Goal: Task Accomplishment & Management: Use online tool/utility

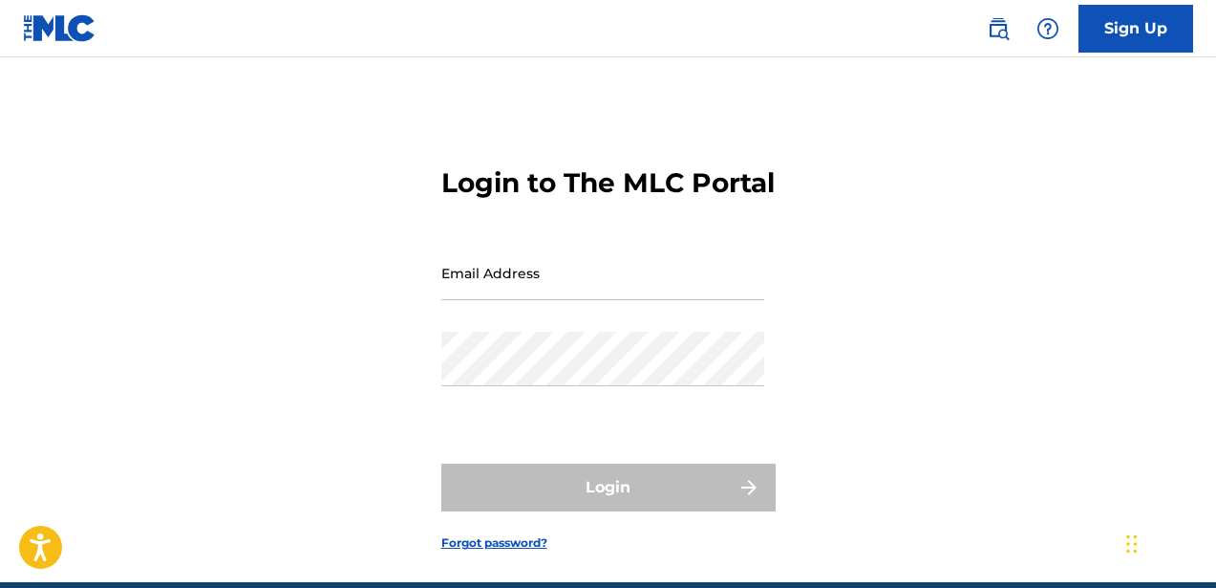
click at [506, 300] on input "Email Address" at bounding box center [602, 273] width 323 height 54
type input "[EMAIL_ADDRESS][DOMAIN_NAME]"
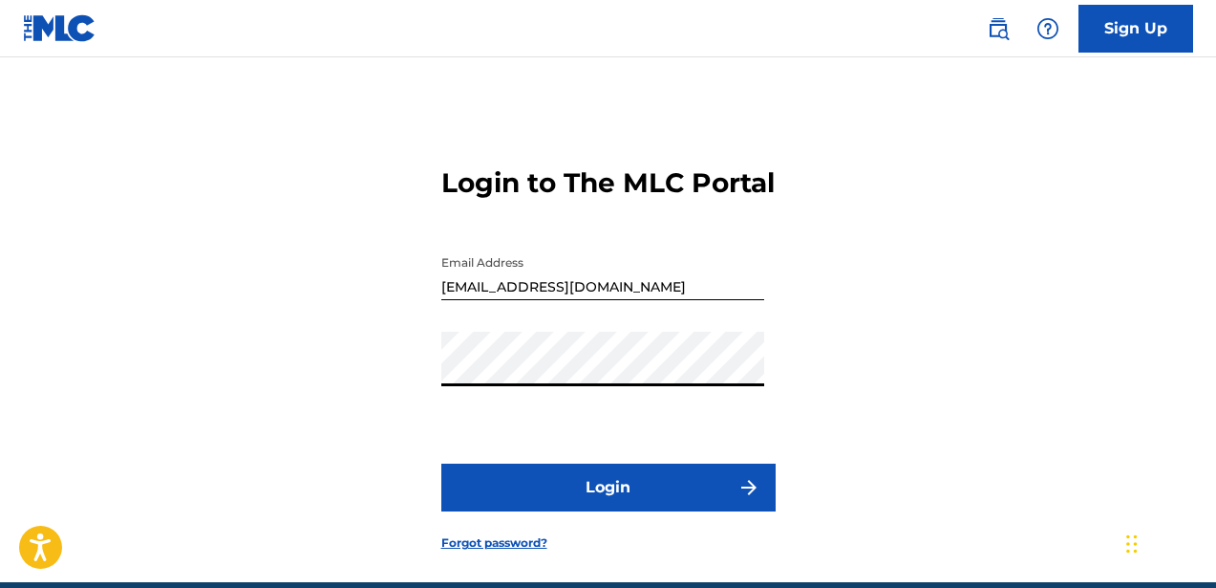
click at [572, 509] on button "Login" at bounding box center [608, 487] width 334 height 48
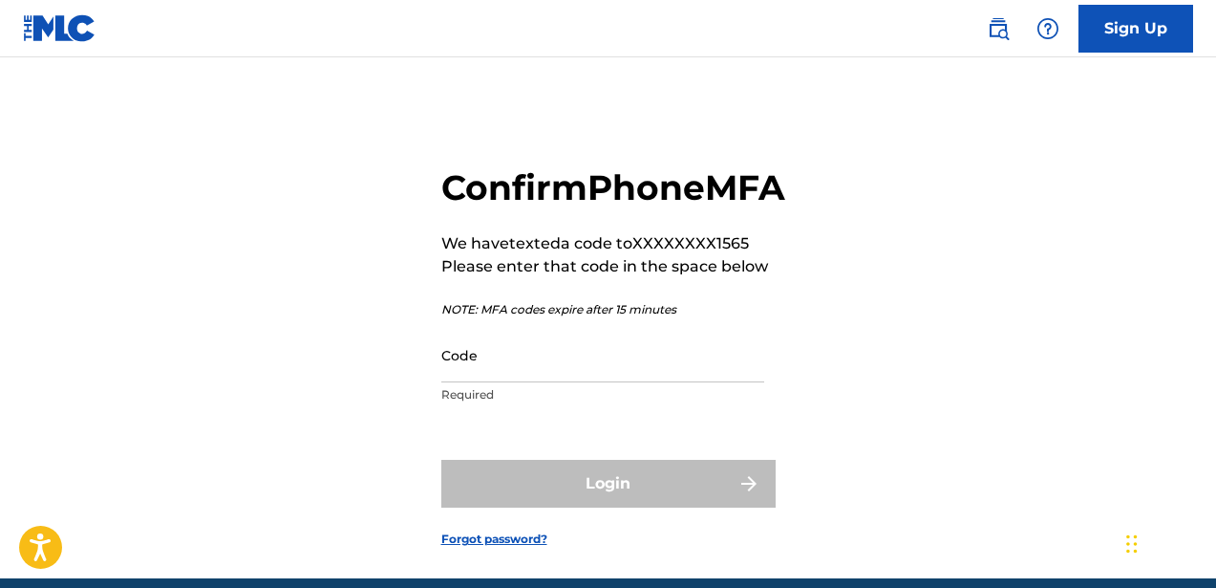
click at [496, 382] on input "Code" at bounding box center [602, 355] width 323 height 54
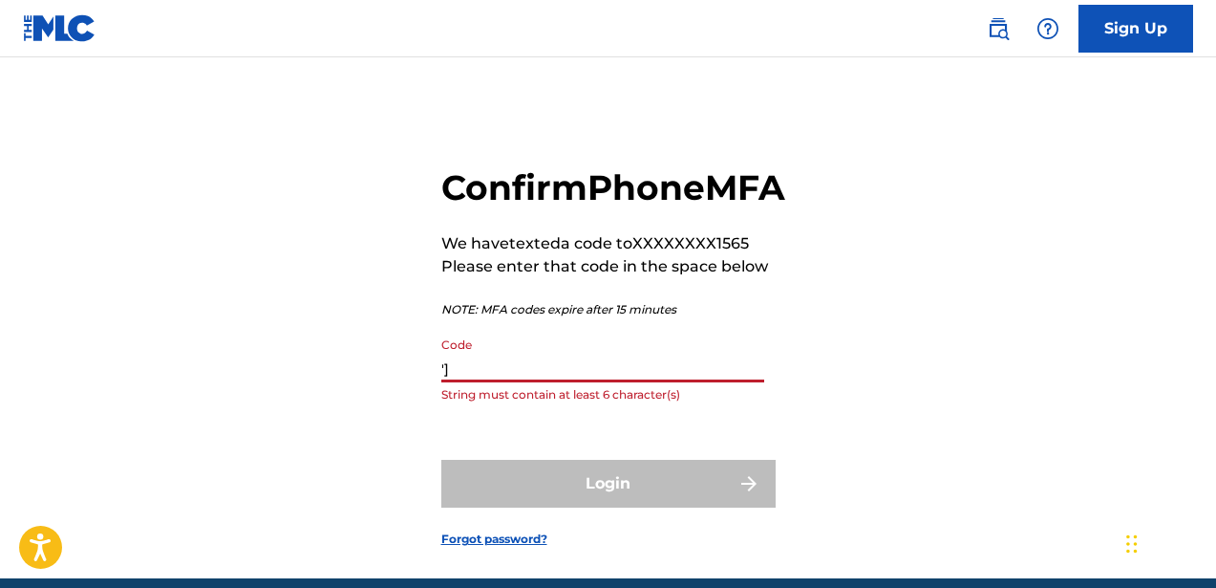
type input "'"
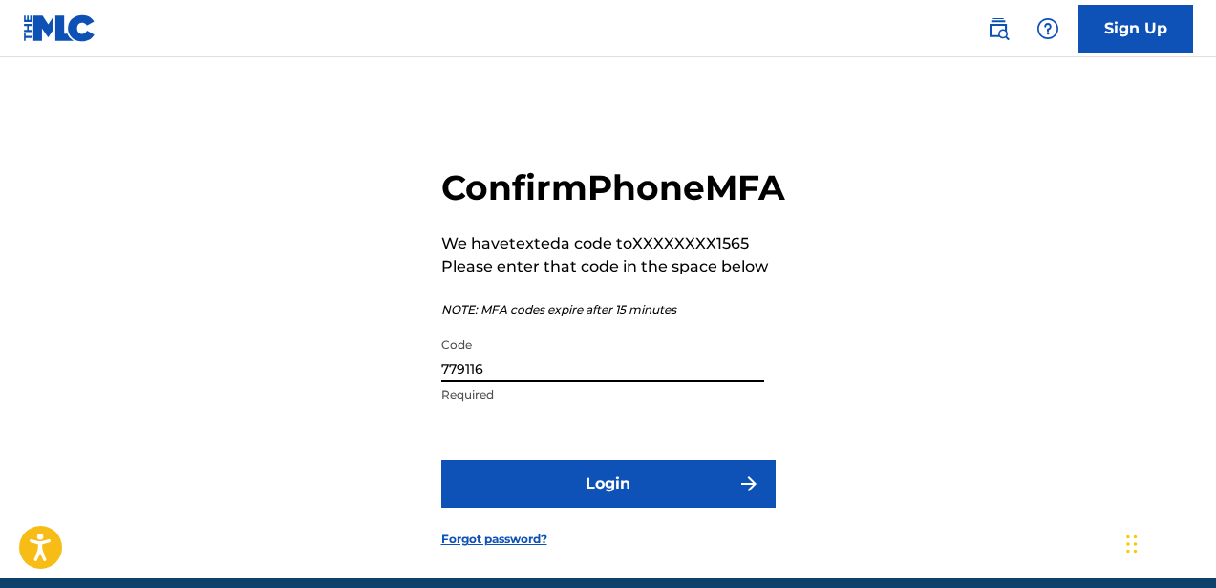
type input "779116"
click at [549, 507] on button "Login" at bounding box center [608, 484] width 334 height 48
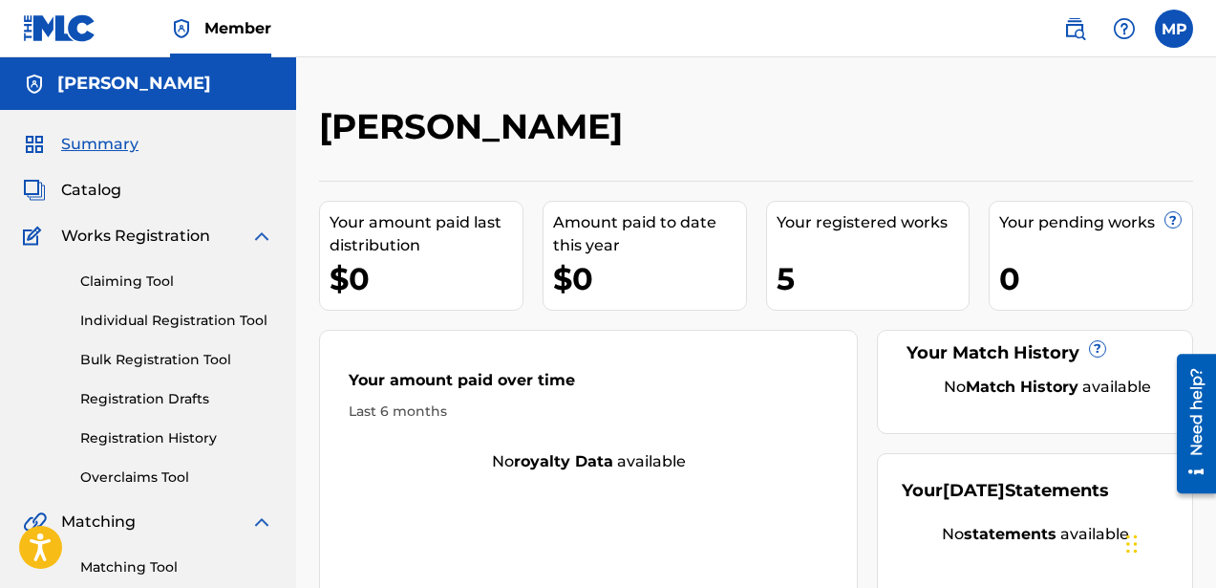
click at [140, 274] on link "Claiming Tool" at bounding box center [176, 281] width 193 height 20
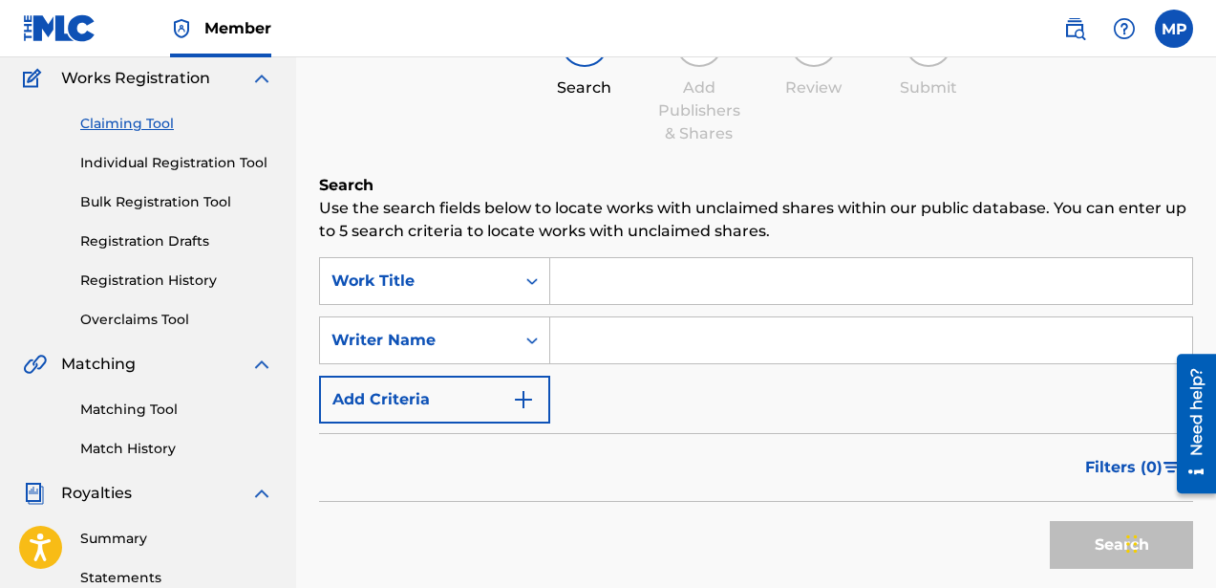
scroll to position [159, 0]
click at [684, 275] on input "Search Form" at bounding box center [871, 280] width 642 height 46
click at [646, 336] on input "Search Form" at bounding box center [871, 339] width 642 height 46
click at [509, 348] on div "Writer Name" at bounding box center [417, 339] width 195 height 36
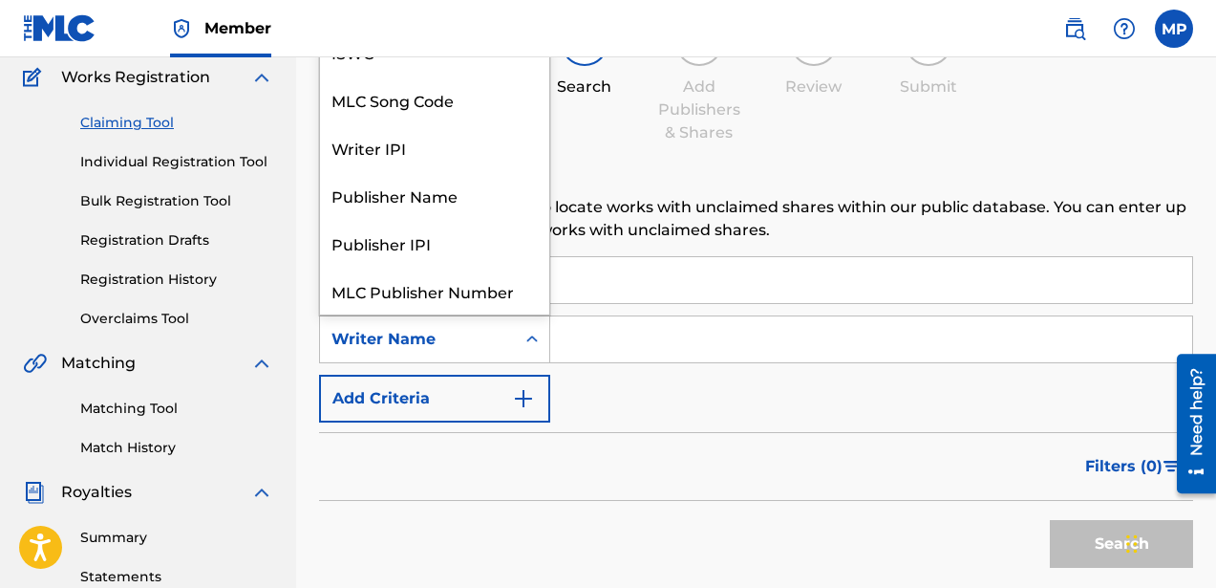
scroll to position [48, 0]
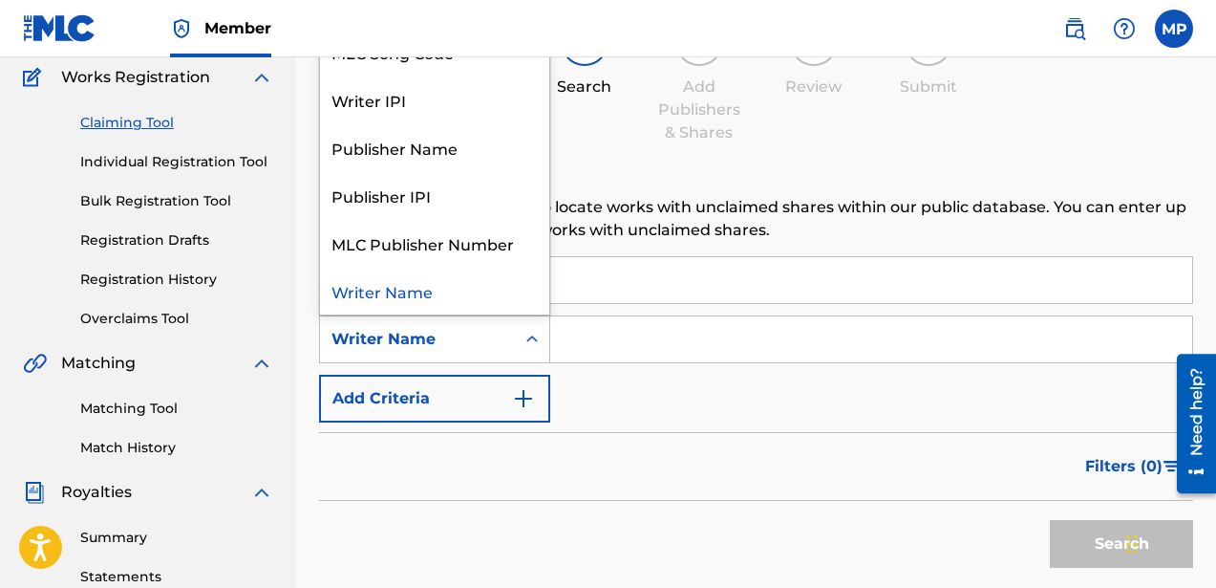
click at [493, 282] on div "Writer Name" at bounding box center [434, 291] width 229 height 48
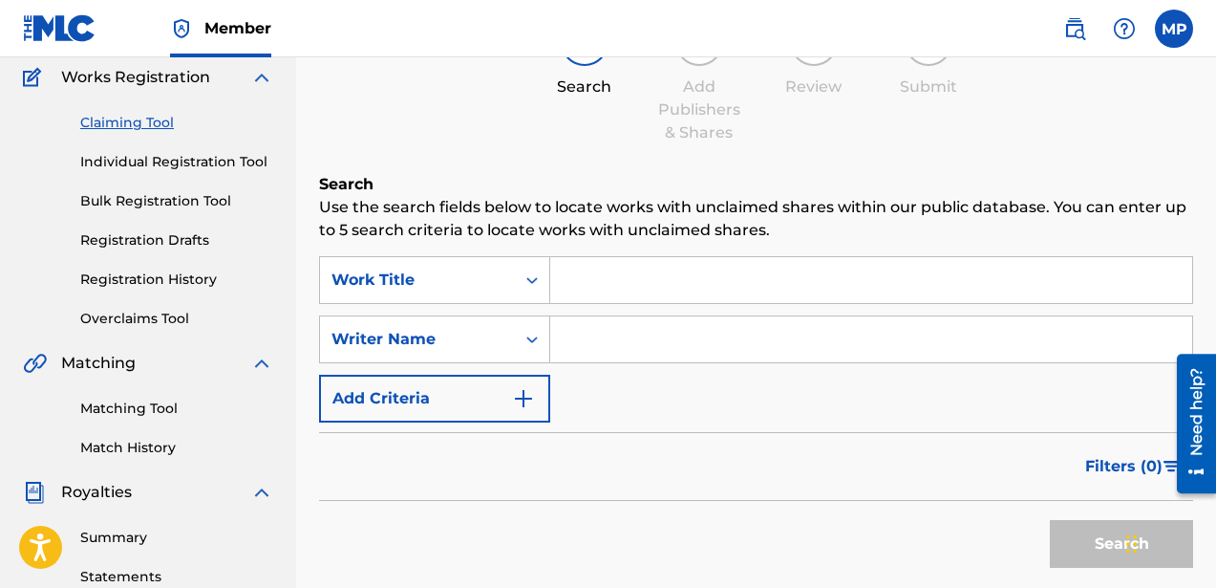
click at [609, 331] on input "Search Form" at bounding box center [871, 339] width 642 height 46
type input "[PERSON_NAME]"
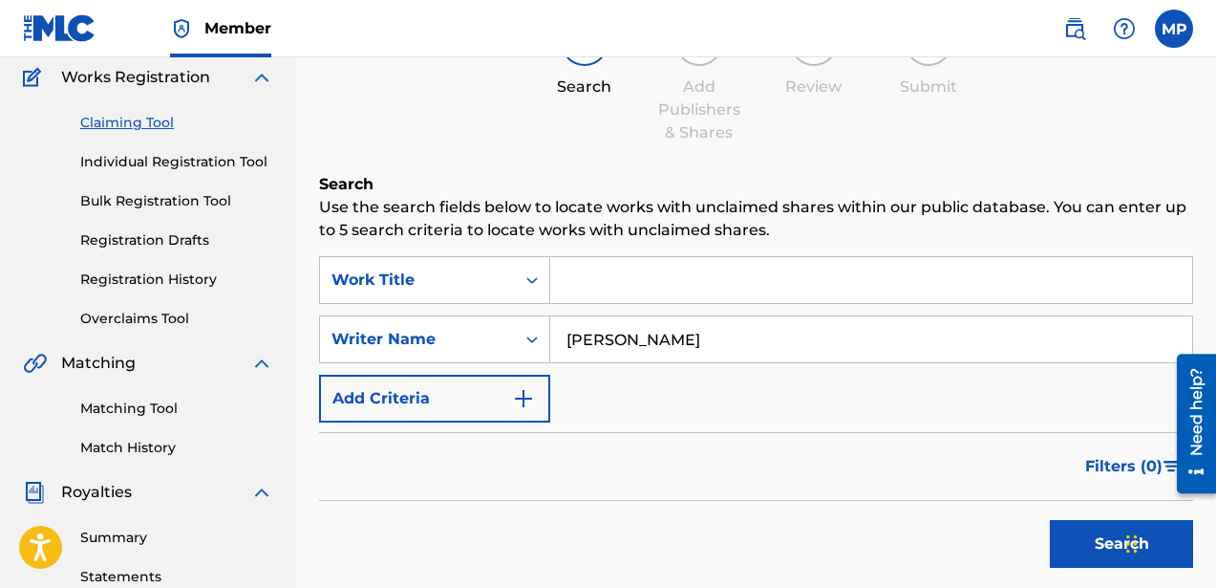
click at [1087, 548] on button "Search" at bounding box center [1121, 544] width 143 height 48
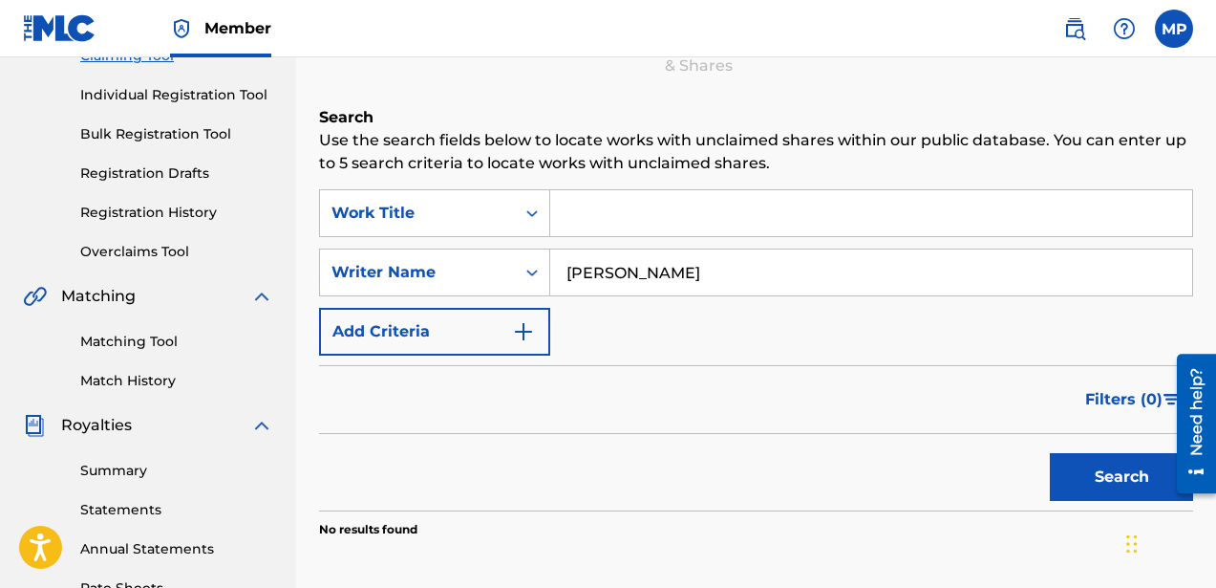
click at [675, 333] on div "SearchWithCriteriae93275f0-9bed-4839-9a84-51e649ecdf40 Work Title SearchWithCri…" at bounding box center [756, 272] width 874 height 166
click at [569, 186] on div "Search Use the search fields below to locate works with unclaimed shares within…" at bounding box center [756, 369] width 874 height 527
click at [575, 204] on input "Search Form" at bounding box center [871, 213] width 642 height 46
click at [519, 204] on div "Search Form" at bounding box center [532, 213] width 34 height 34
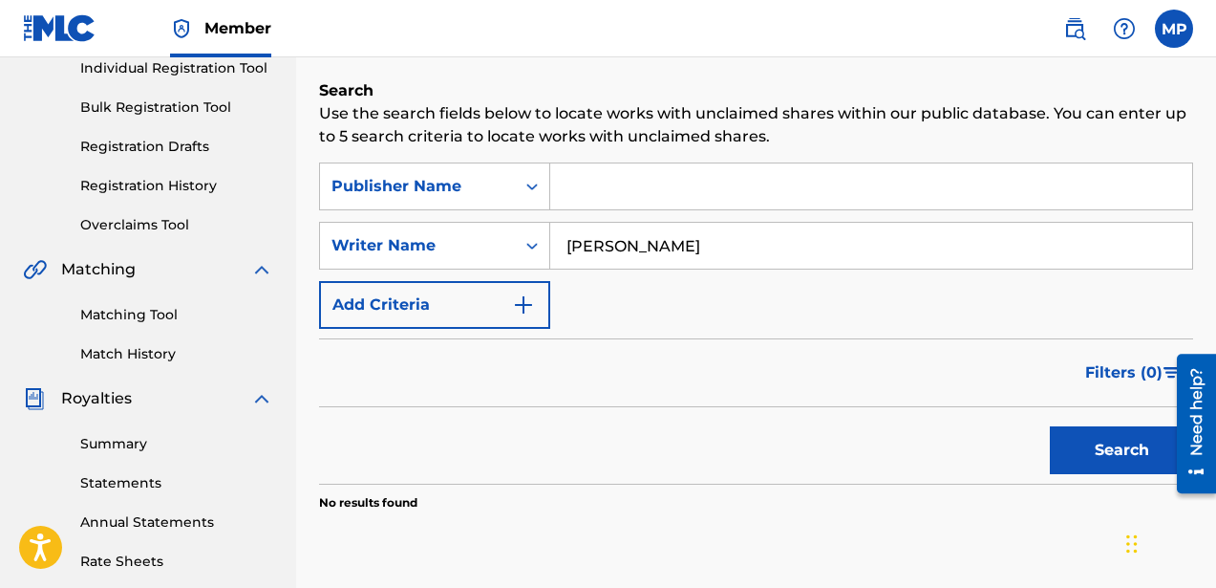
scroll to position [257, 0]
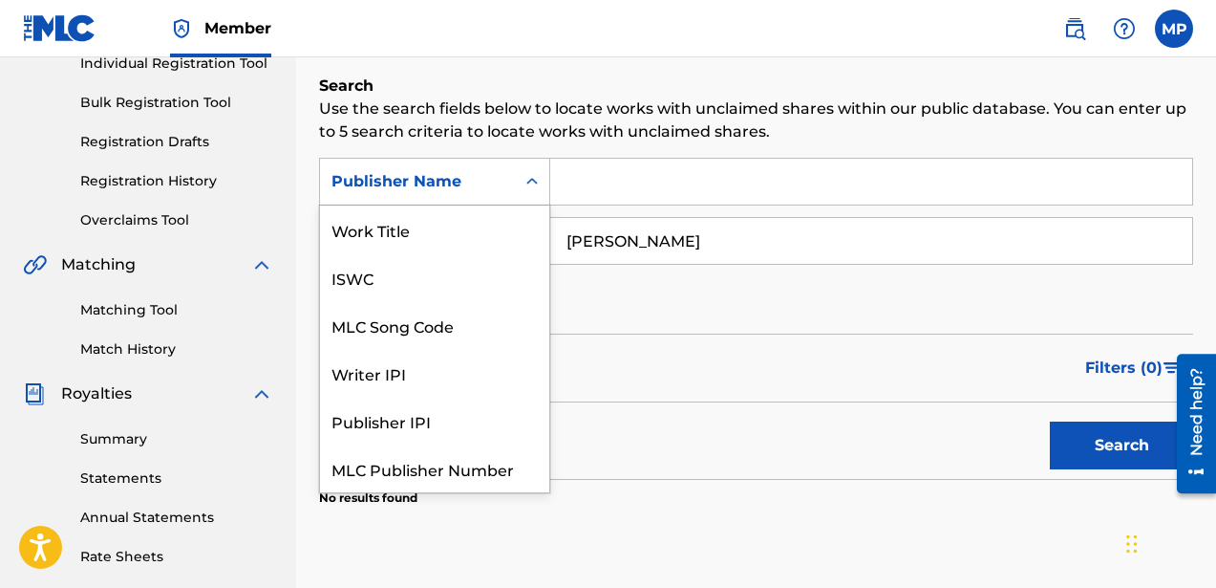
click at [413, 175] on div "Publisher Name" at bounding box center [418, 181] width 172 height 23
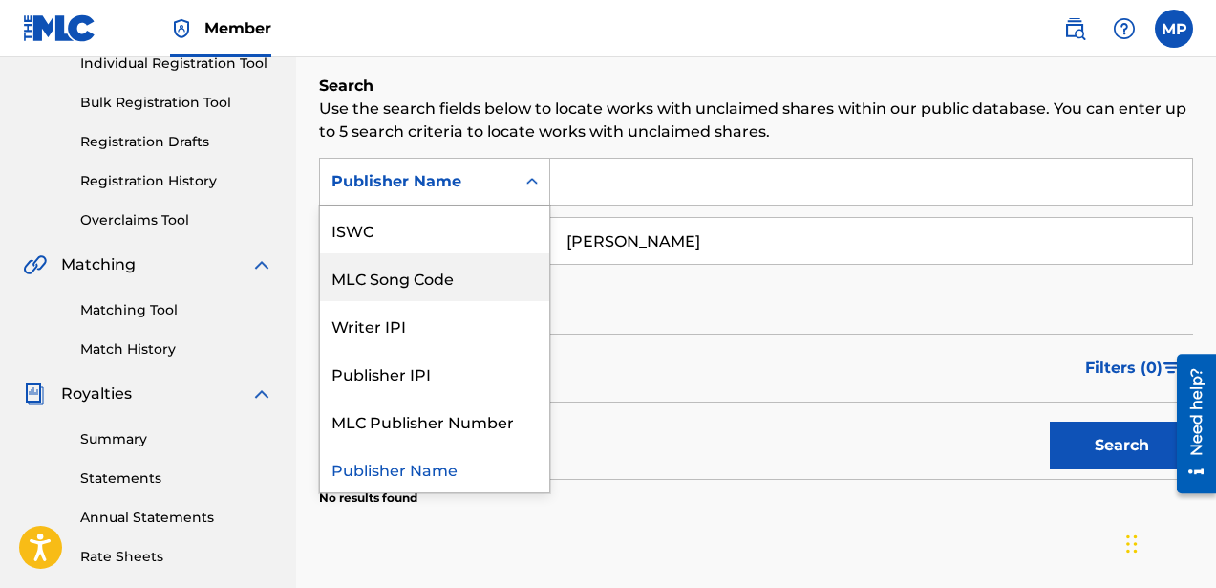
scroll to position [0, 0]
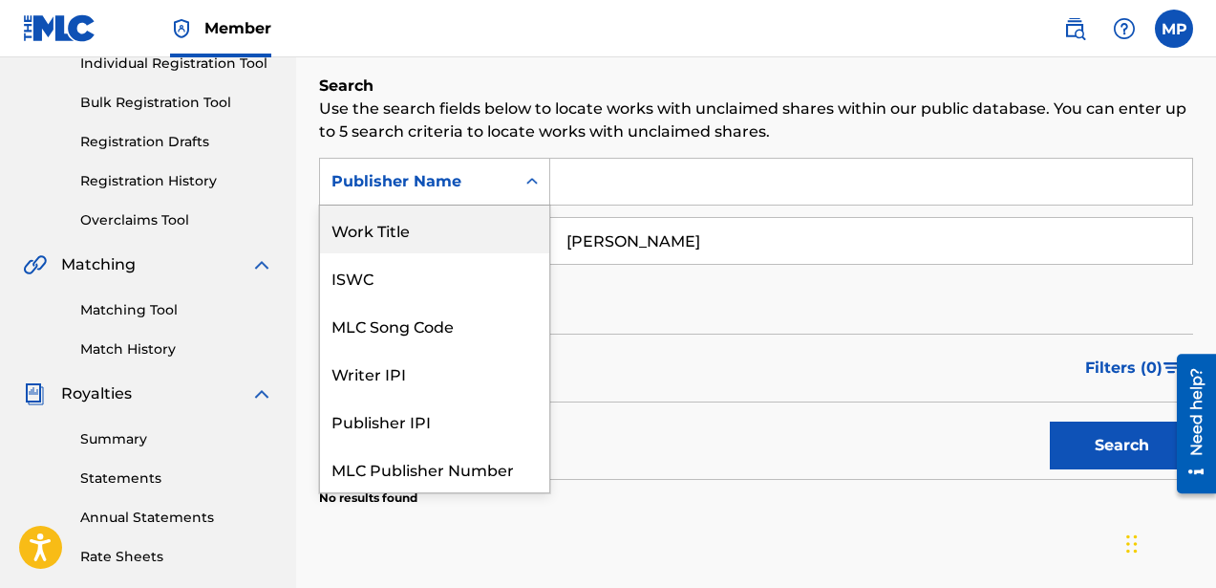
click at [418, 241] on div "Work Title" at bounding box center [434, 229] width 229 height 48
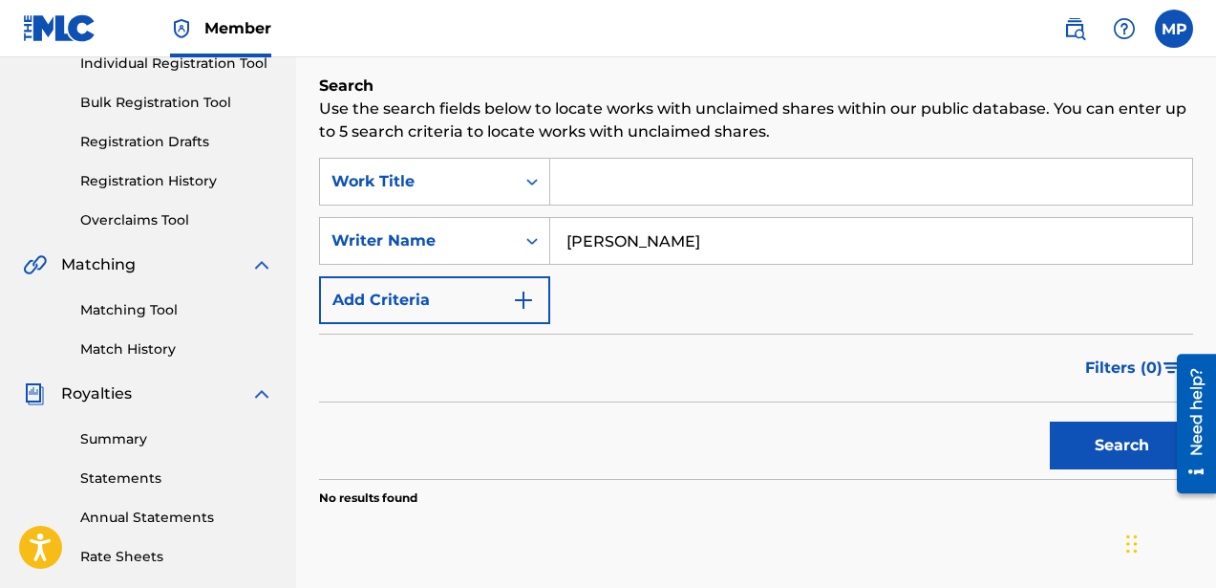
click at [681, 200] on input "Search Form" at bounding box center [871, 182] width 642 height 46
type input "Negative Qualities"
click at [1050, 421] on button "Search" at bounding box center [1121, 445] width 143 height 48
click at [663, 246] on input "[PERSON_NAME]" at bounding box center [871, 241] width 642 height 46
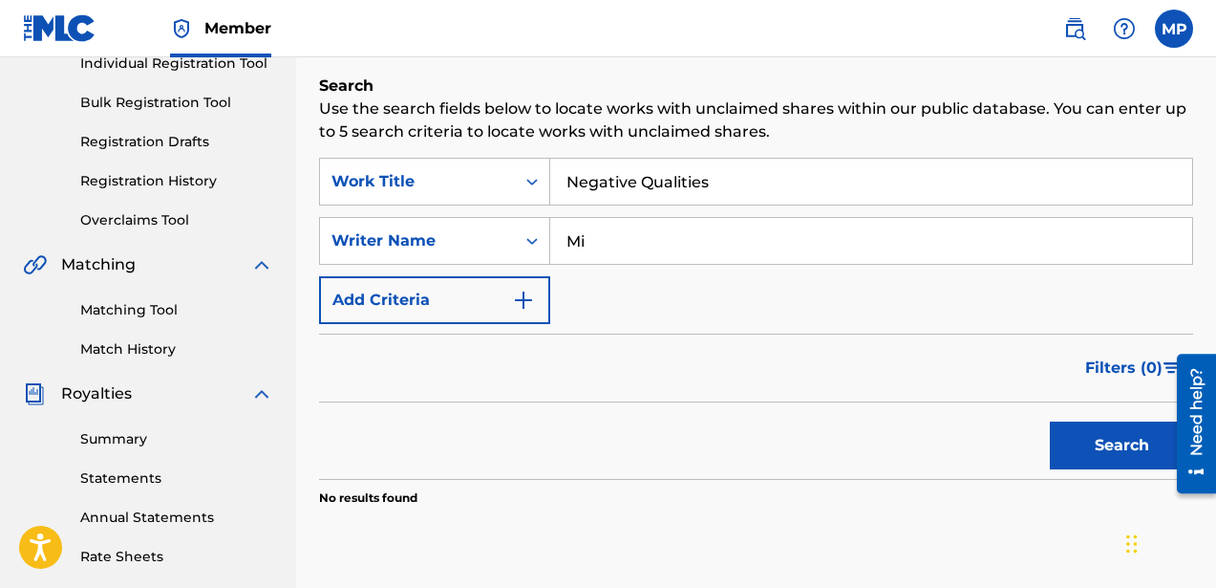
type input "M"
type input "Single Mothers"
click at [1050, 421] on button "Search" at bounding box center [1121, 445] width 143 height 48
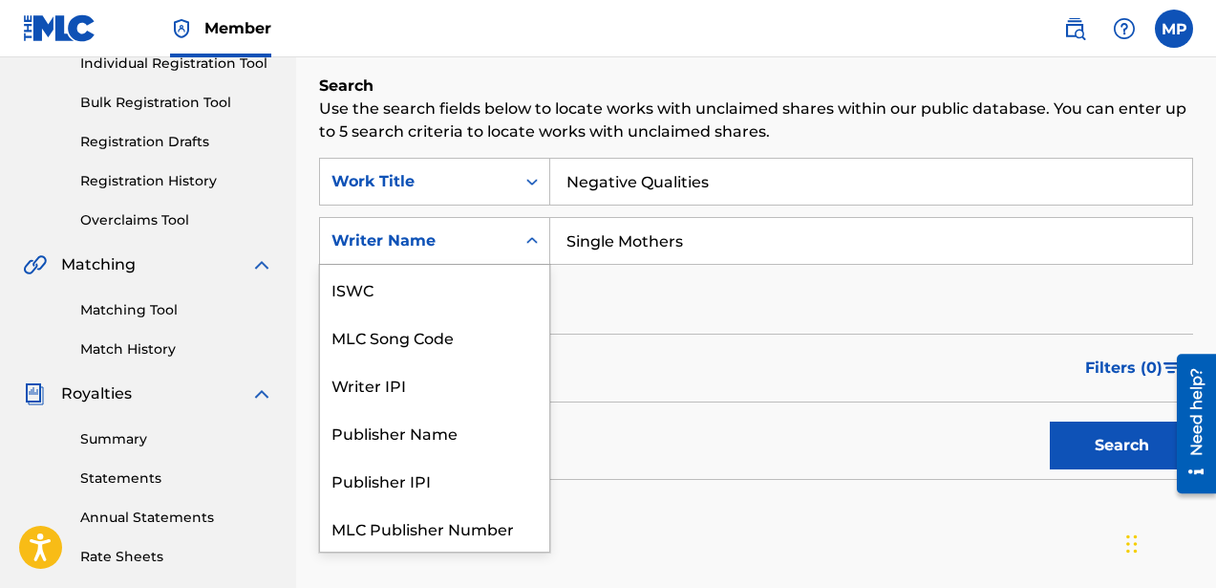
click at [458, 221] on div "Writer Name" at bounding box center [434, 241] width 231 height 48
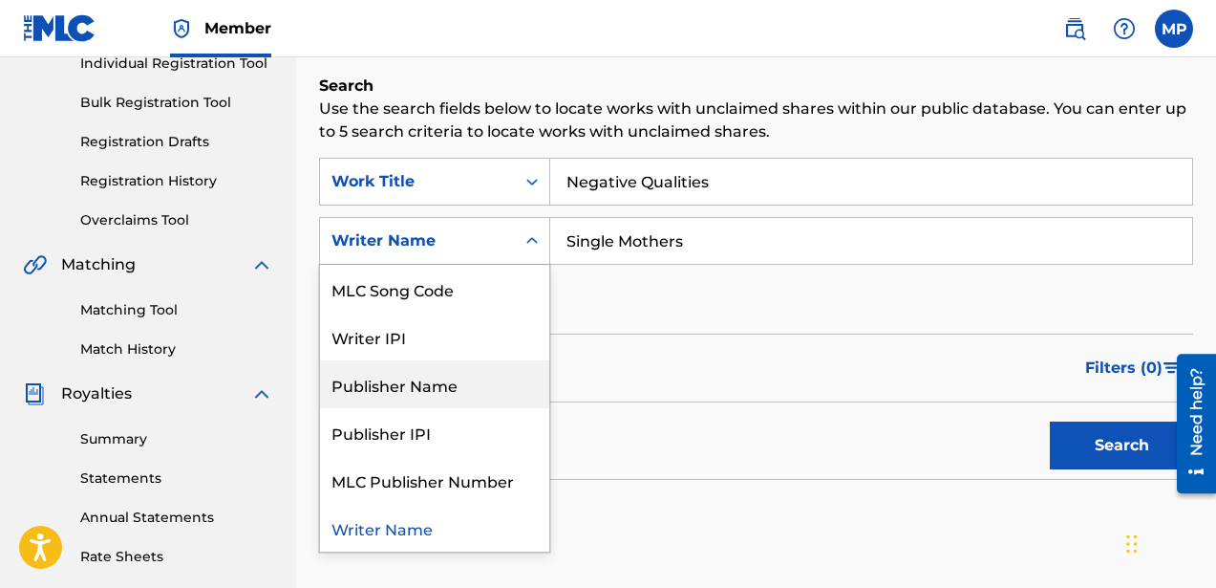
click at [472, 388] on div "Publisher Name" at bounding box center [434, 384] width 229 height 48
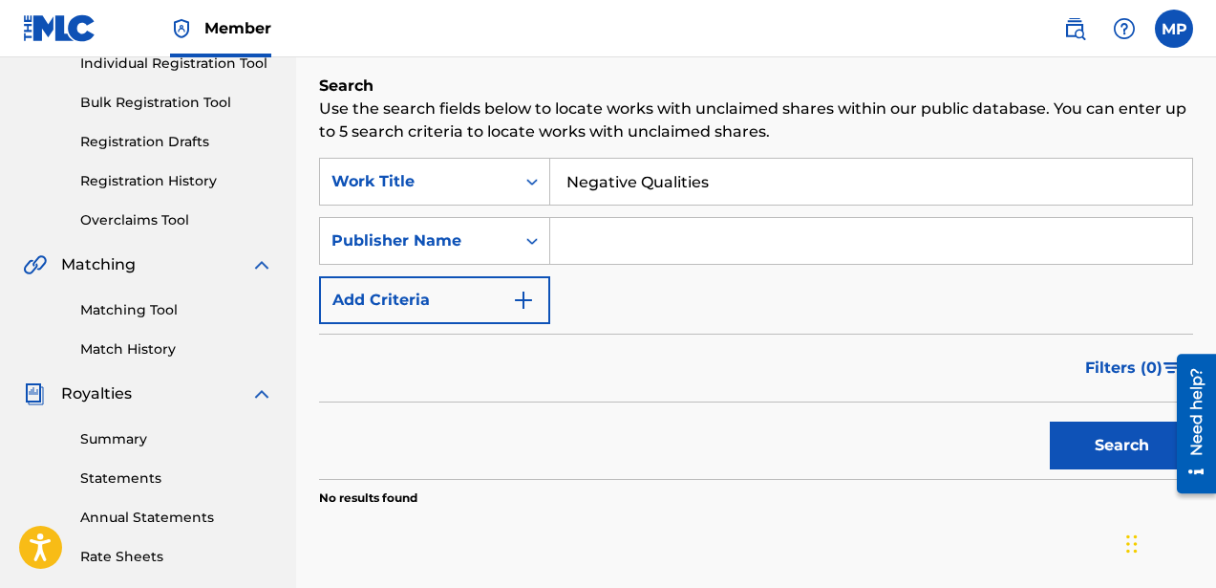
click at [838, 241] on input "Search Form" at bounding box center [871, 241] width 642 height 46
type input "Single Mothers"
click at [1092, 442] on button "Search" at bounding box center [1121, 445] width 143 height 48
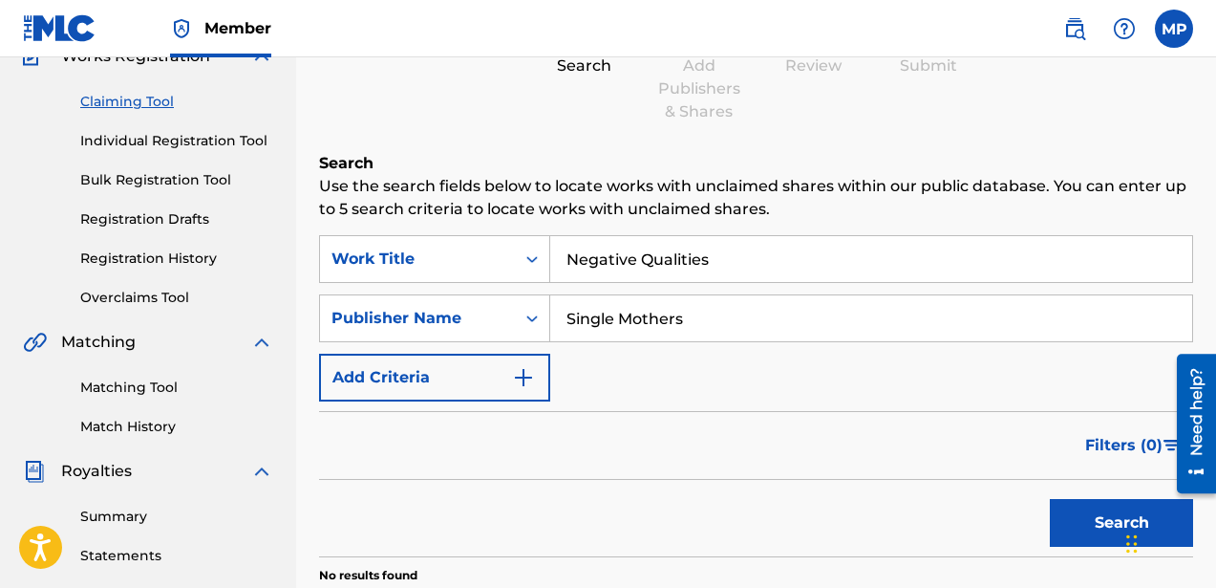
scroll to position [175, 0]
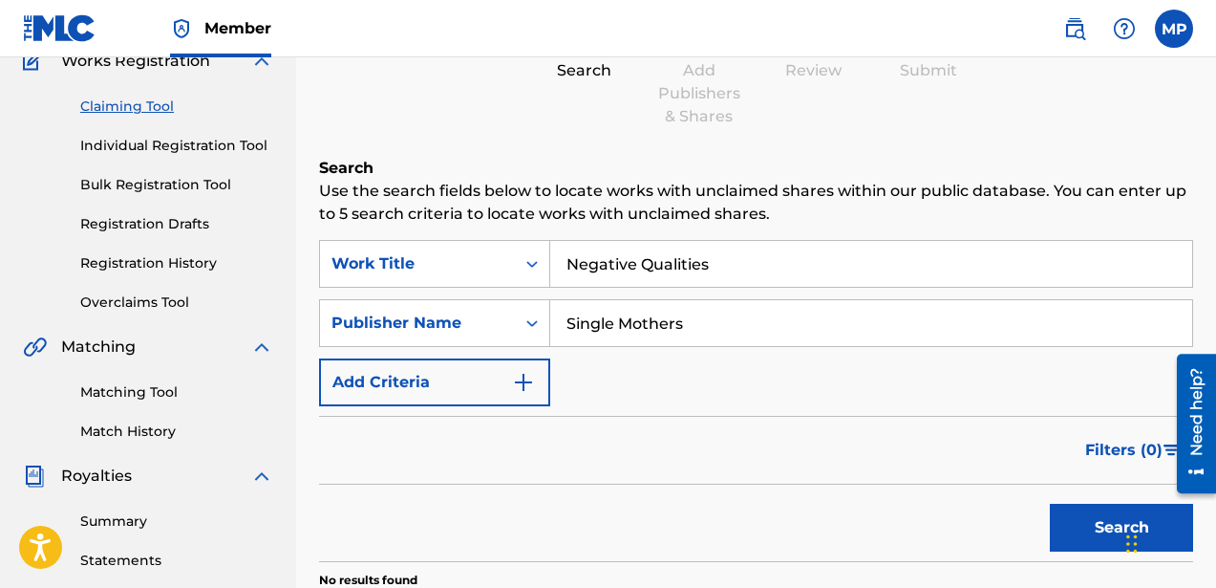
click at [161, 180] on link "Bulk Registration Tool" at bounding box center [176, 185] width 193 height 20
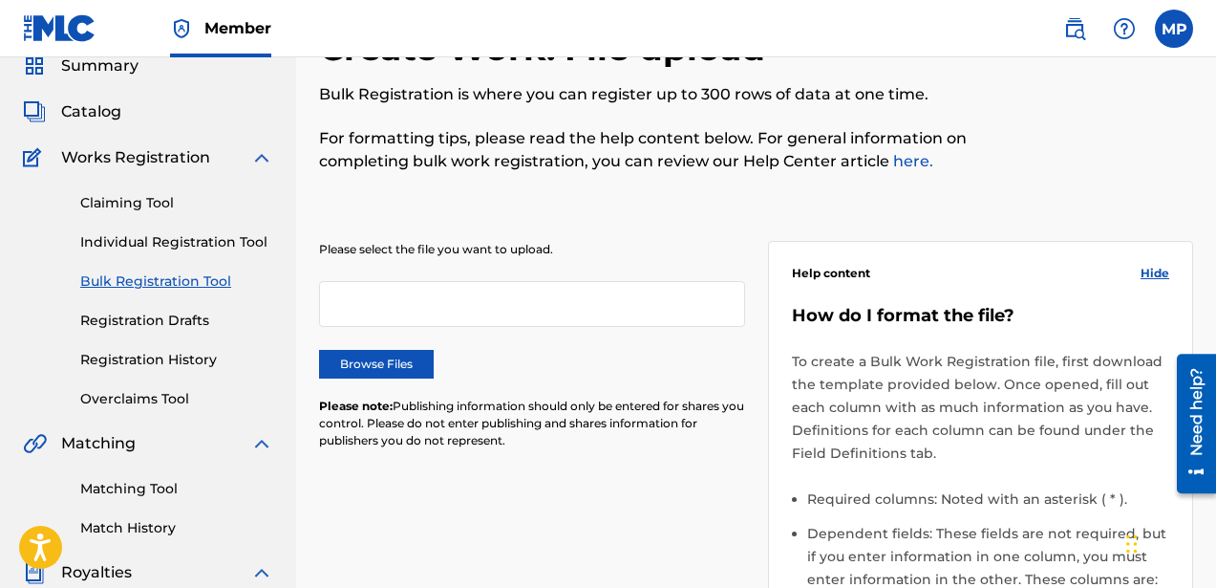
scroll to position [80, 0]
